Goal: Navigation & Orientation: Find specific page/section

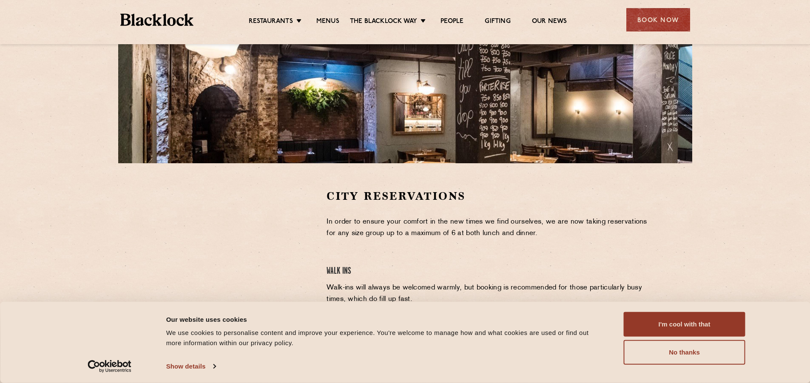
scroll to position [54, 0]
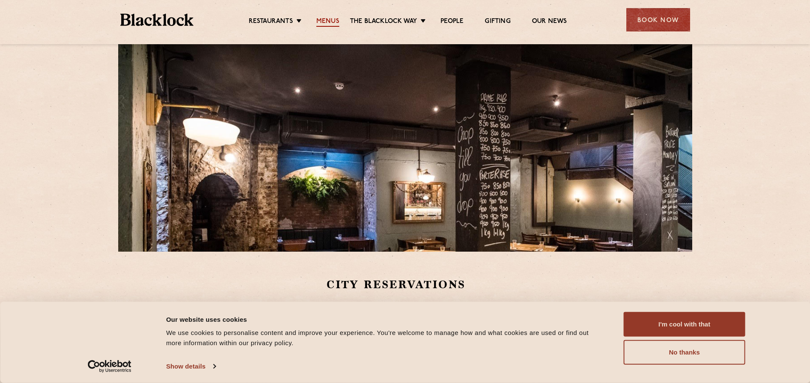
click at [328, 20] on link "Menus" at bounding box center [327, 21] width 23 height 9
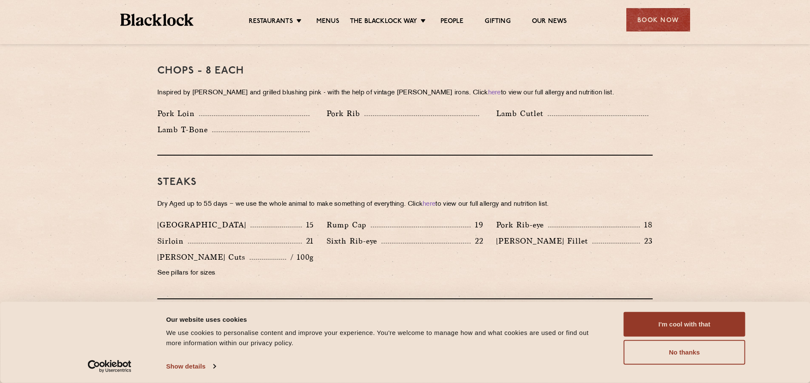
scroll to position [425, 0]
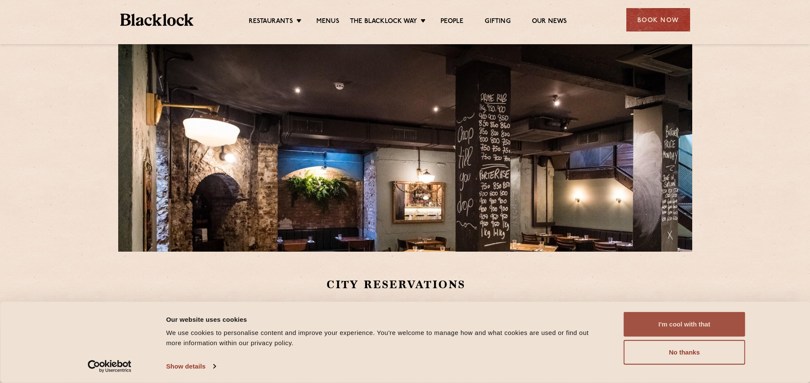
click at [672, 320] on button "I'm cool with that" at bounding box center [685, 324] width 122 height 25
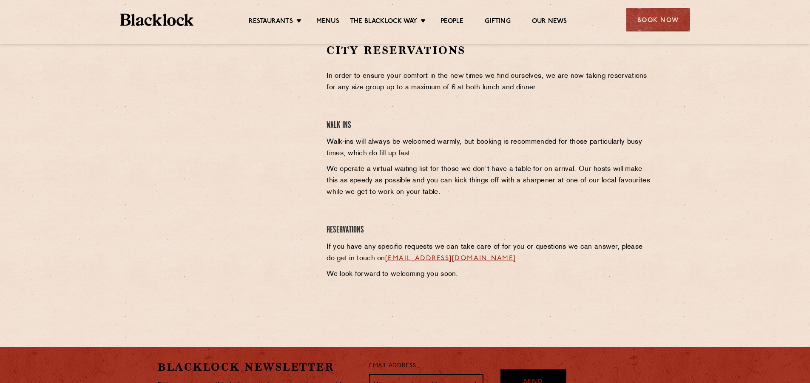
scroll to position [182, 0]
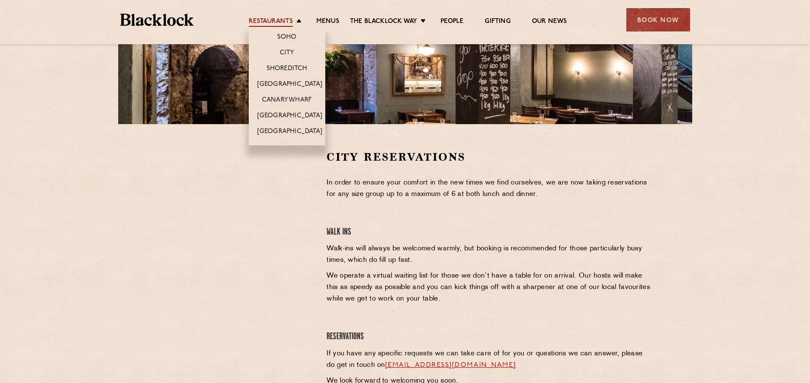
click at [293, 23] on link "Restaurants" at bounding box center [271, 21] width 44 height 9
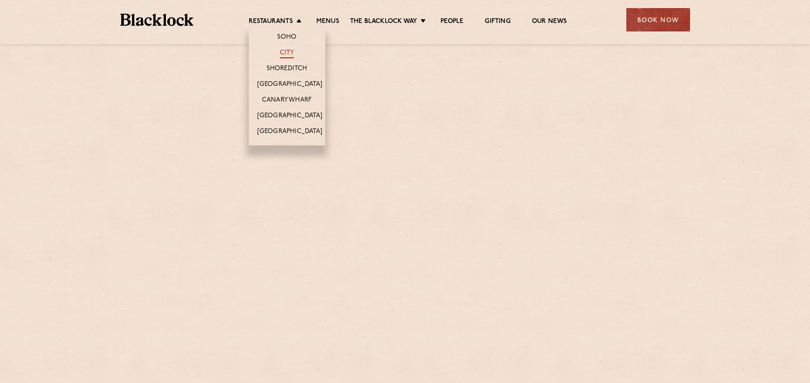
click at [290, 51] on link "City" at bounding box center [287, 53] width 14 height 9
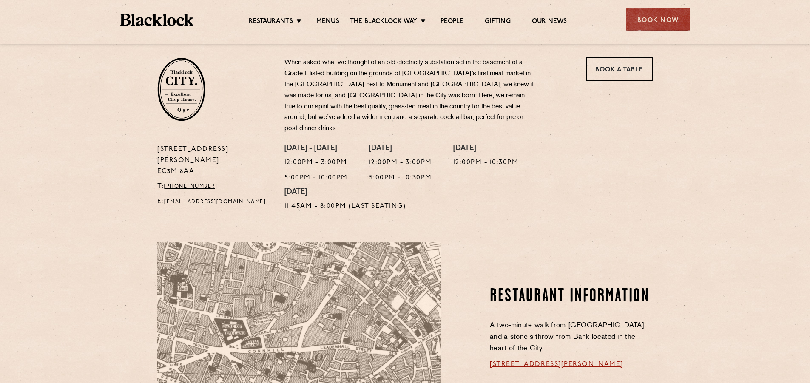
scroll to position [255, 0]
